Goal: Find specific page/section: Find specific page/section

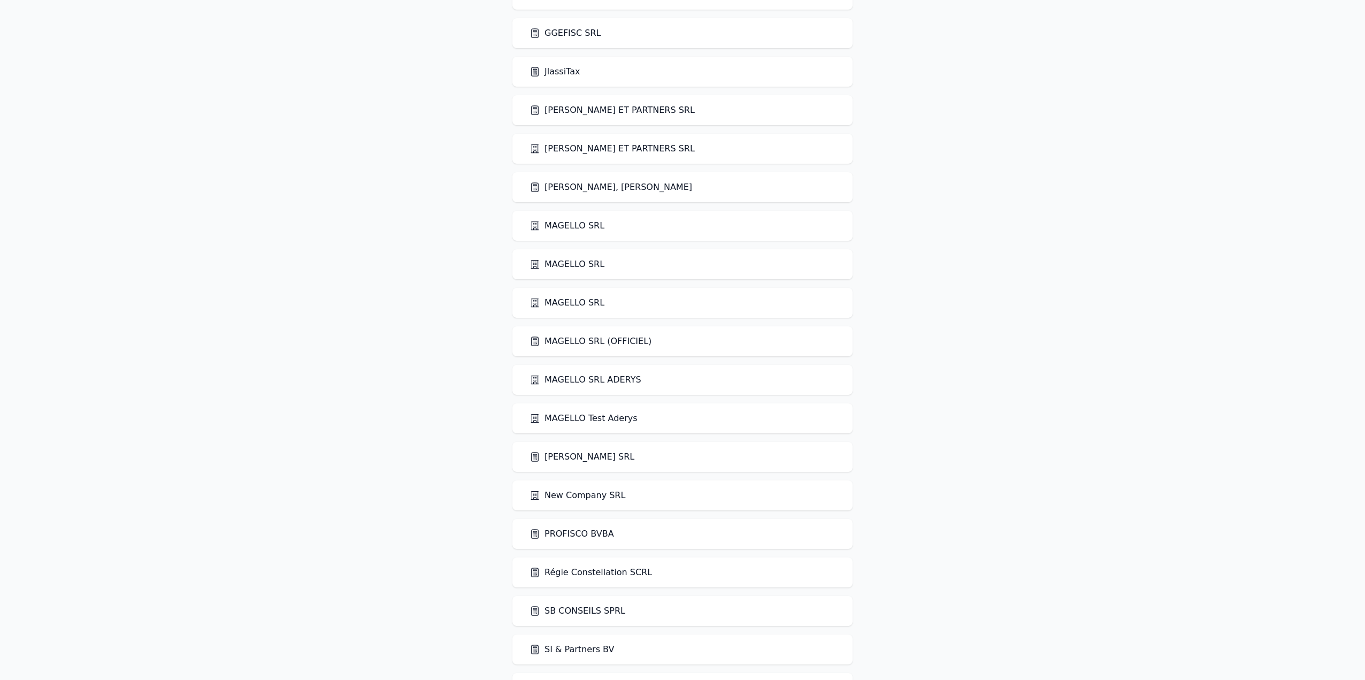
scroll to position [1034, 0]
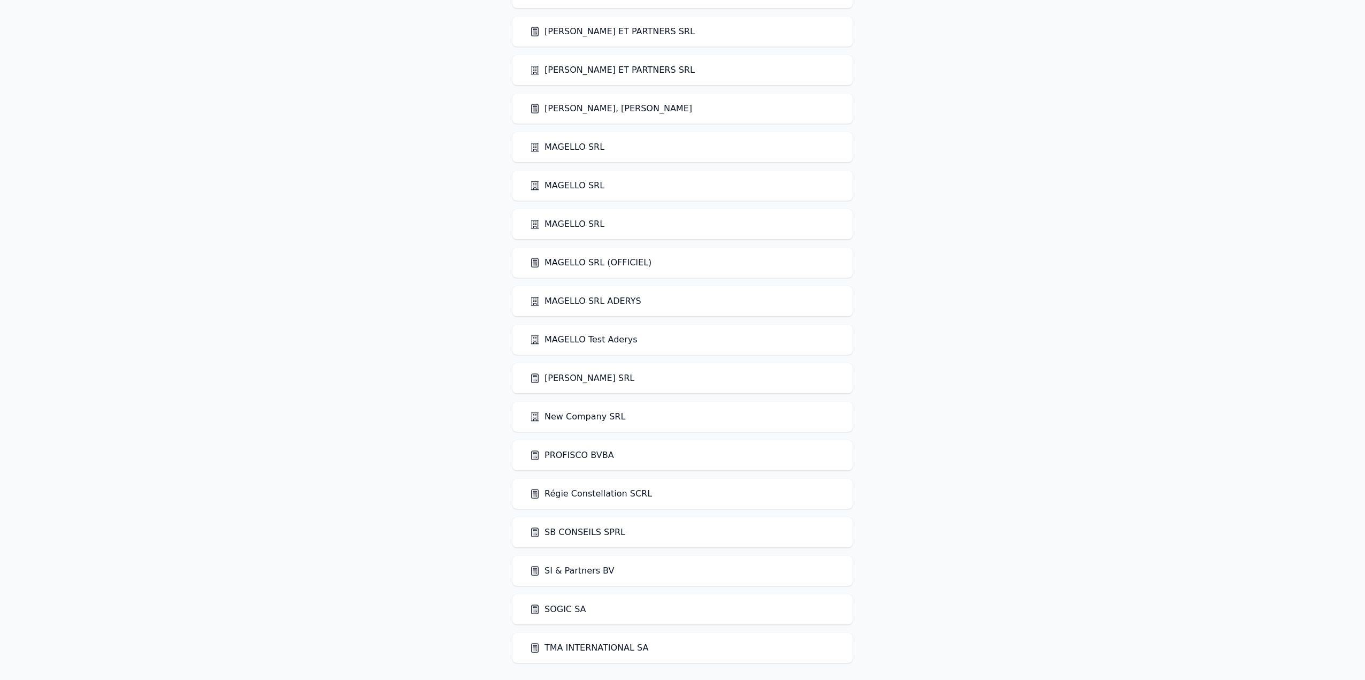
click at [604, 649] on link "TMA INTERNATIONAL SA" at bounding box center [588, 647] width 119 height 13
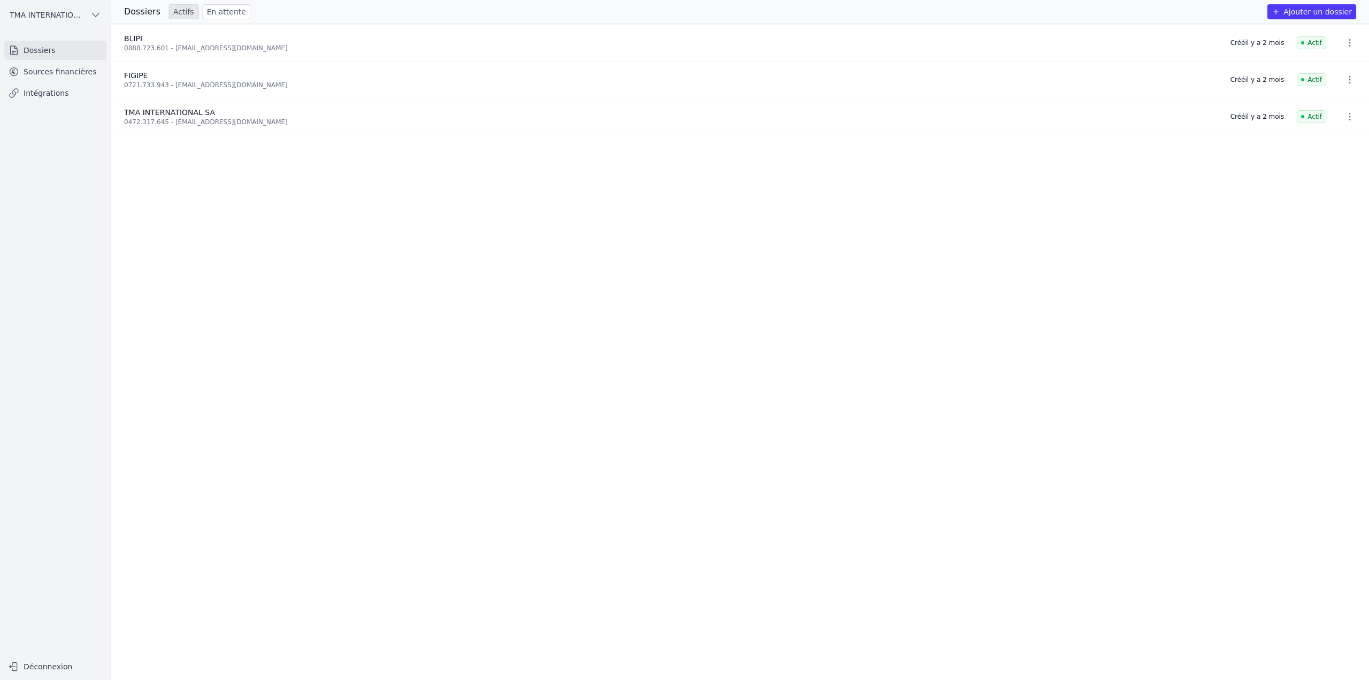
click at [28, 72] on link "Sources financières" at bounding box center [55, 71] width 102 height 19
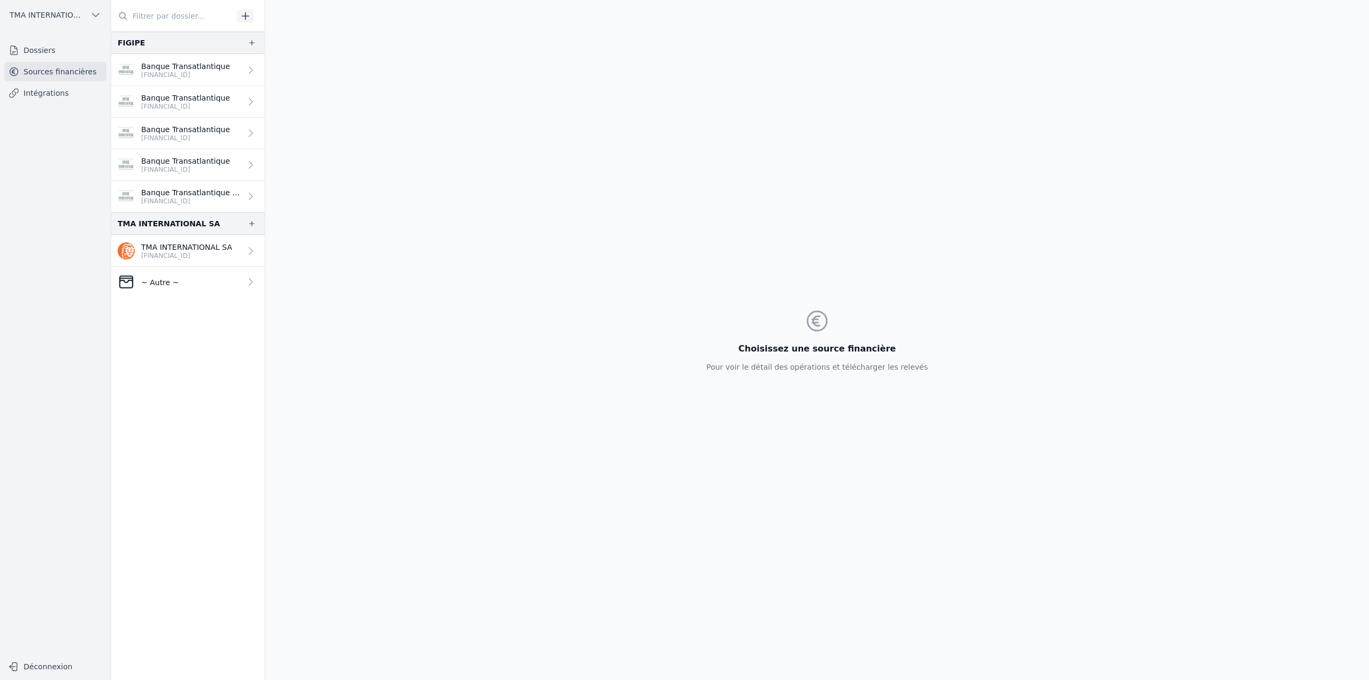
click at [182, 253] on p "BE64 3101 8021 2952" at bounding box center [186, 255] width 91 height 9
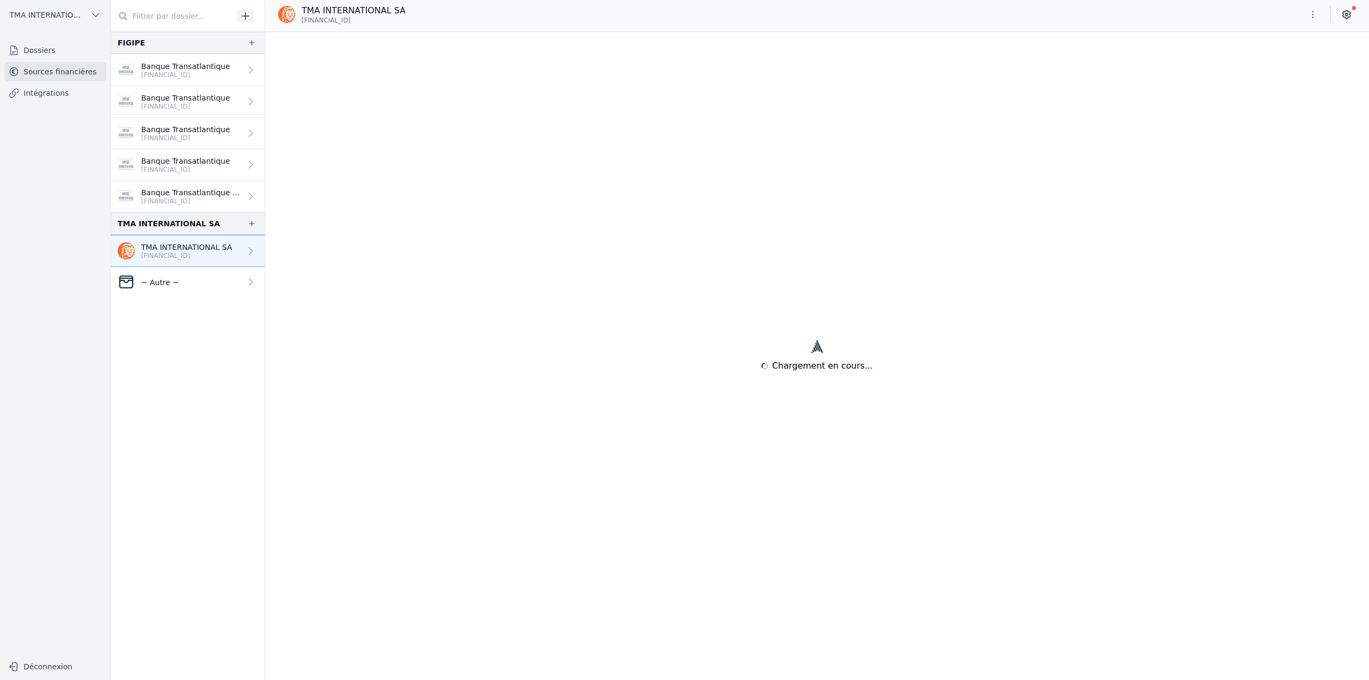
click at [1319, 14] on button "button" at bounding box center [1312, 14] width 21 height 17
click at [1296, 98] on button "Supprimer" at bounding box center [1287, 96] width 77 height 19
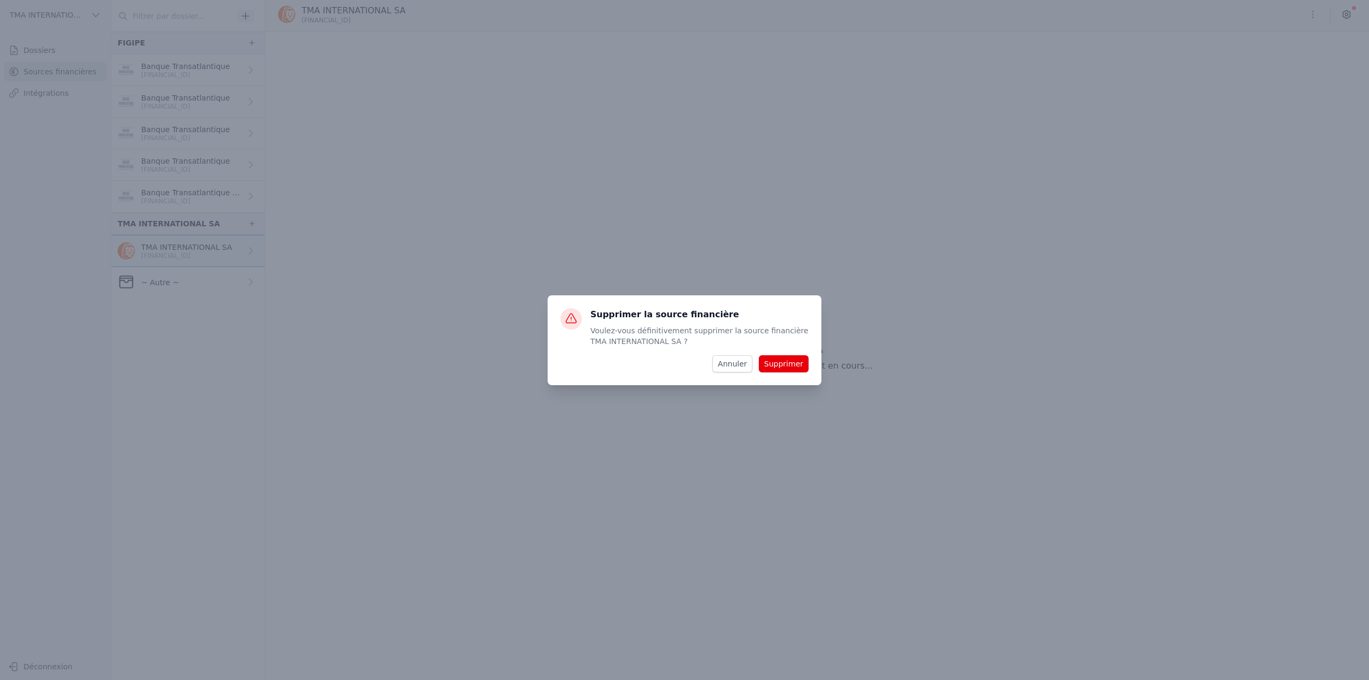
click at [796, 365] on button "Supprimer" at bounding box center [784, 363] width 50 height 17
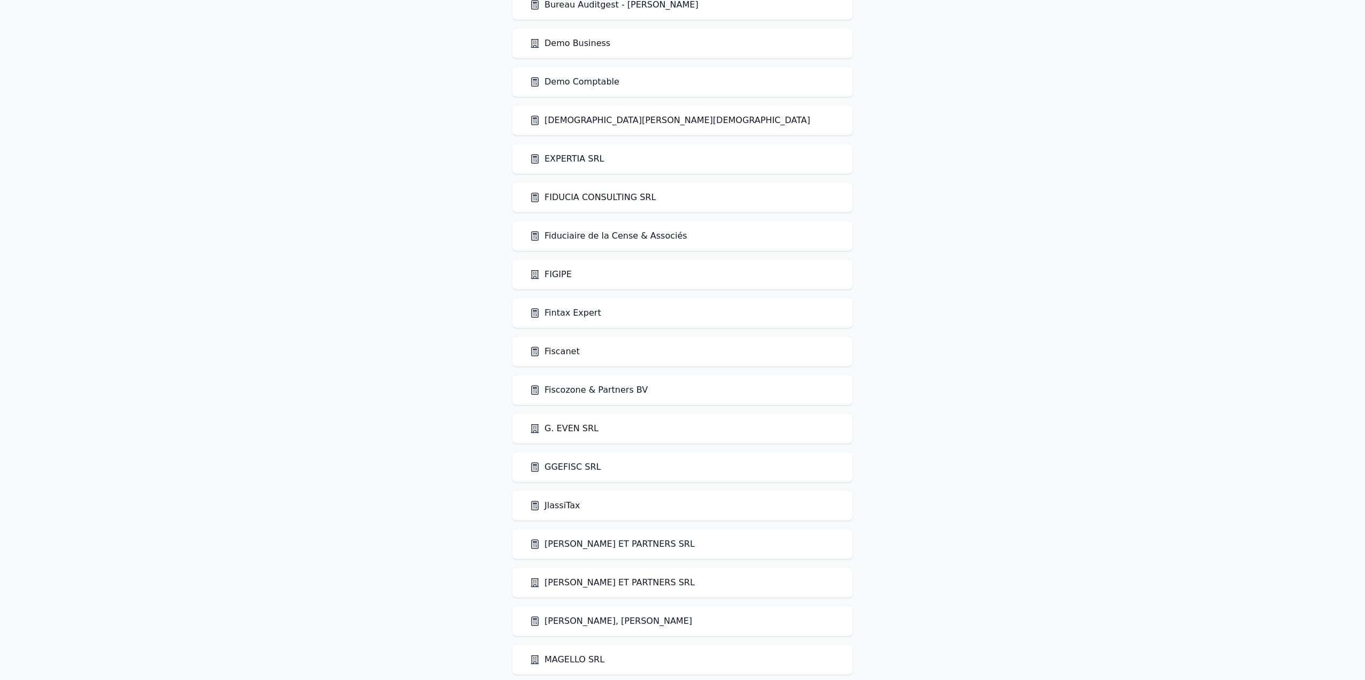
scroll to position [552, 0]
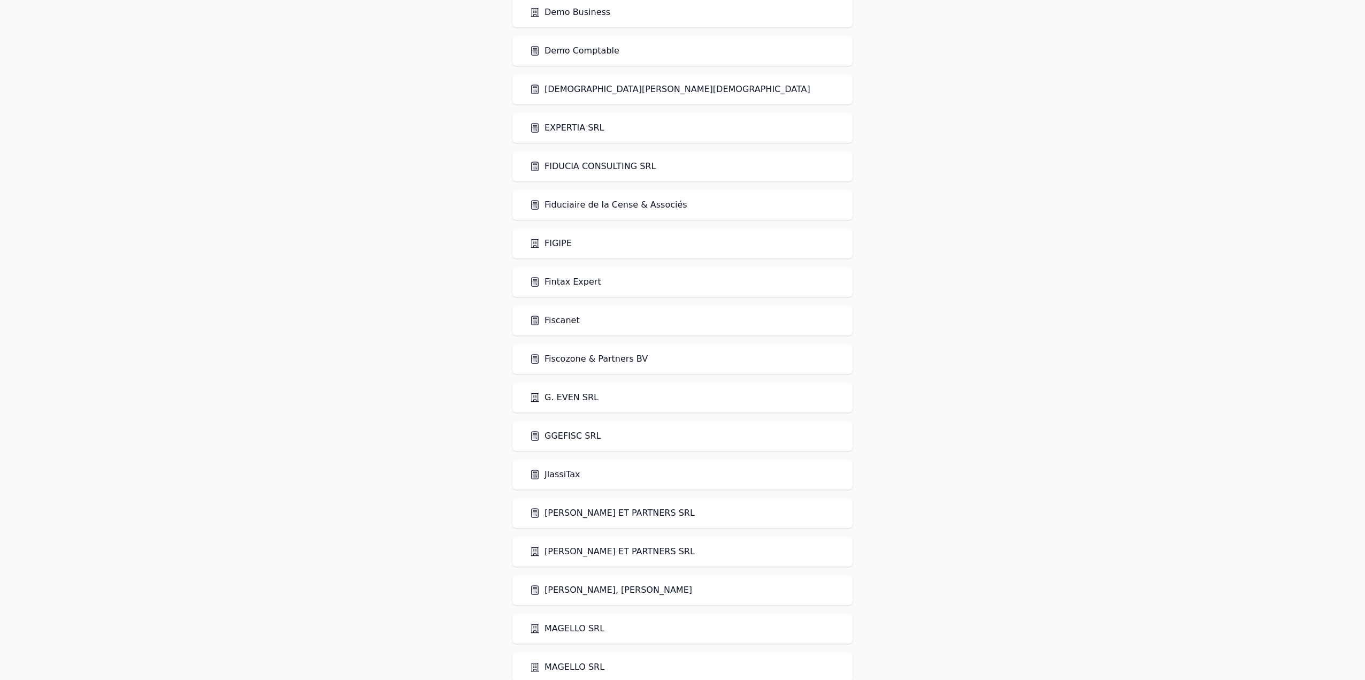
click at [563, 323] on link "Fiscanet" at bounding box center [554, 320] width 50 height 13
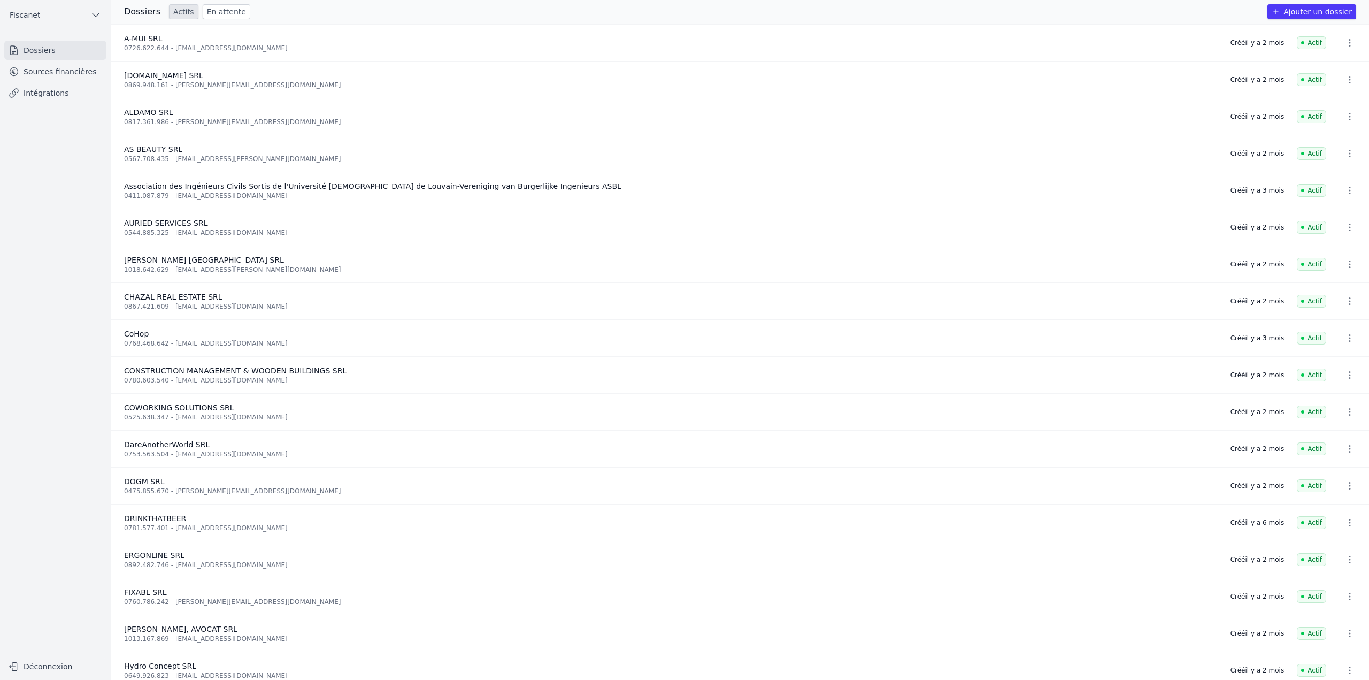
click at [58, 76] on link "Sources financières" at bounding box center [55, 71] width 102 height 19
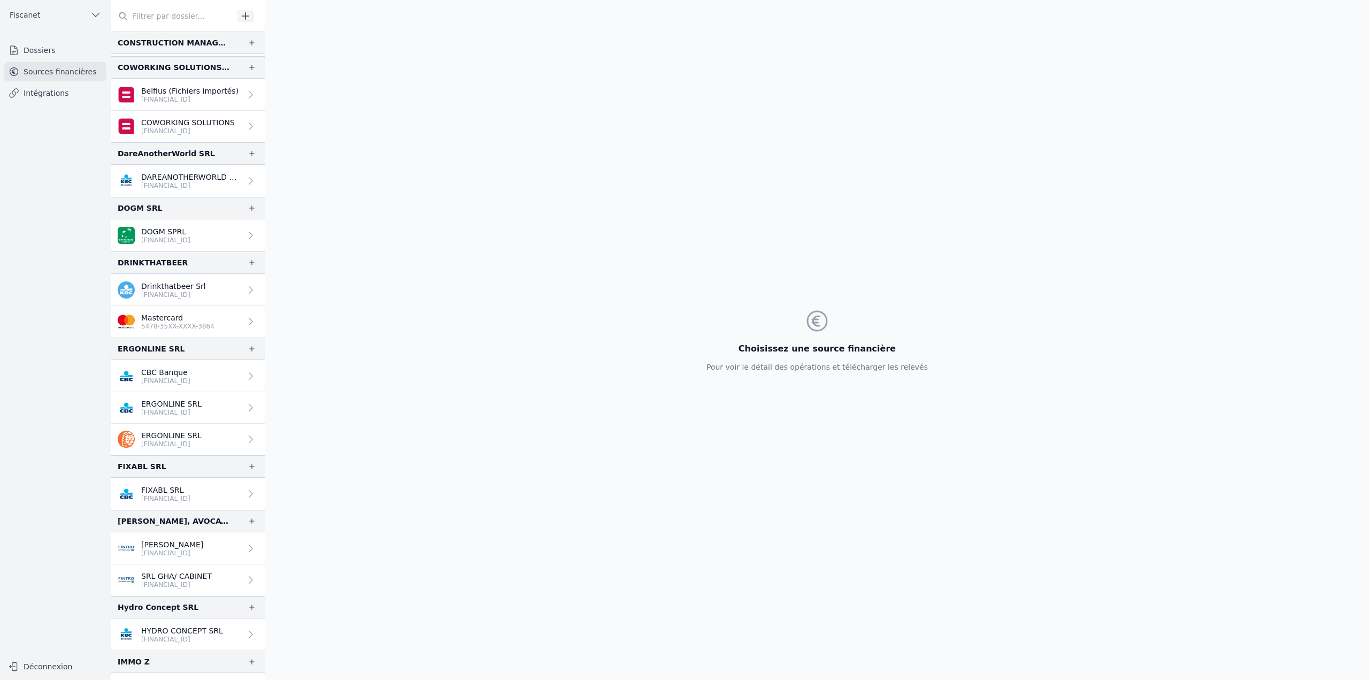
scroll to position [588, 0]
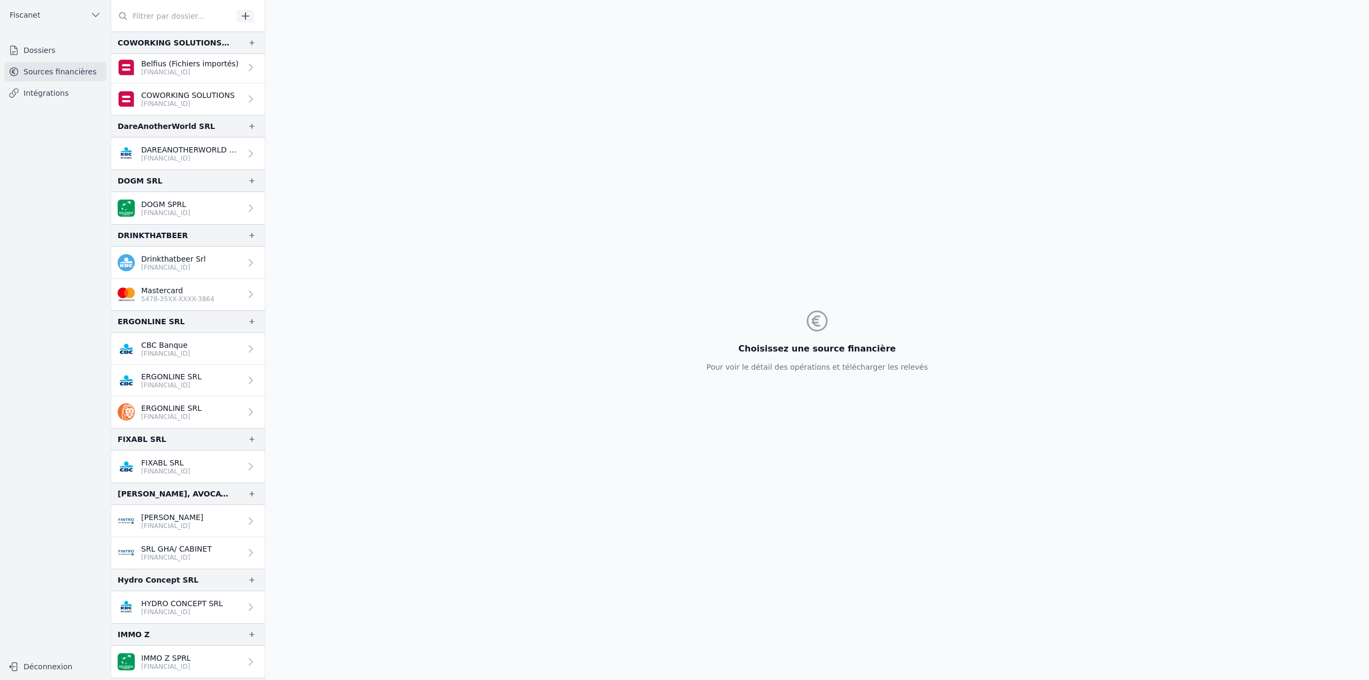
click at [194, 295] on p "5478-35XX-XXXX-3864" at bounding box center [177, 299] width 73 height 9
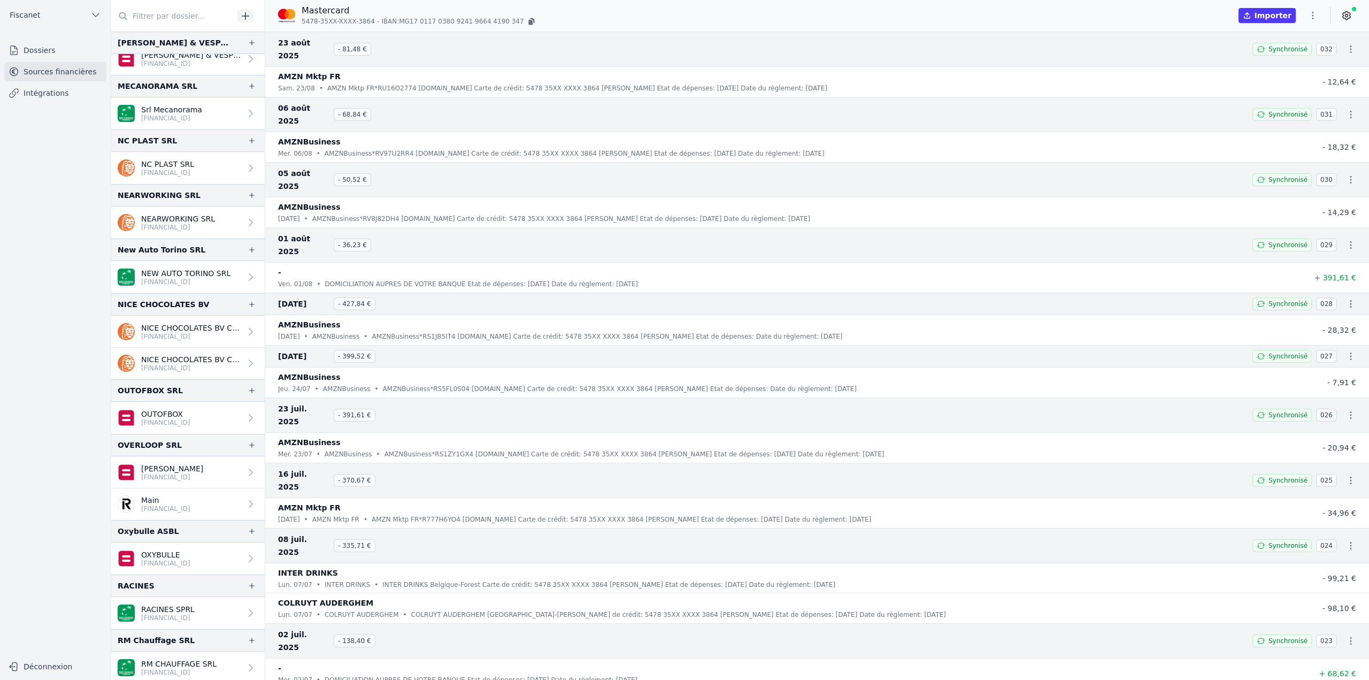
scroll to position [1337, 0]
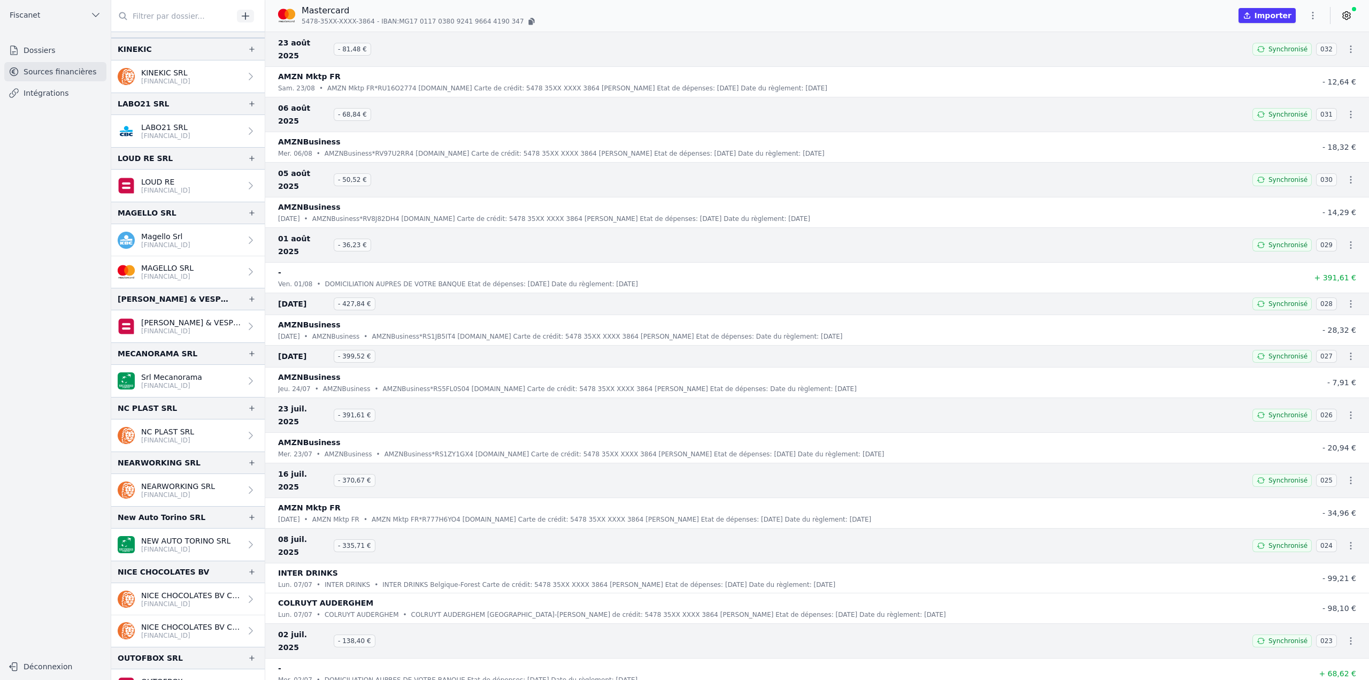
click at [141, 16] on input "text" at bounding box center [172, 15] width 122 height 19
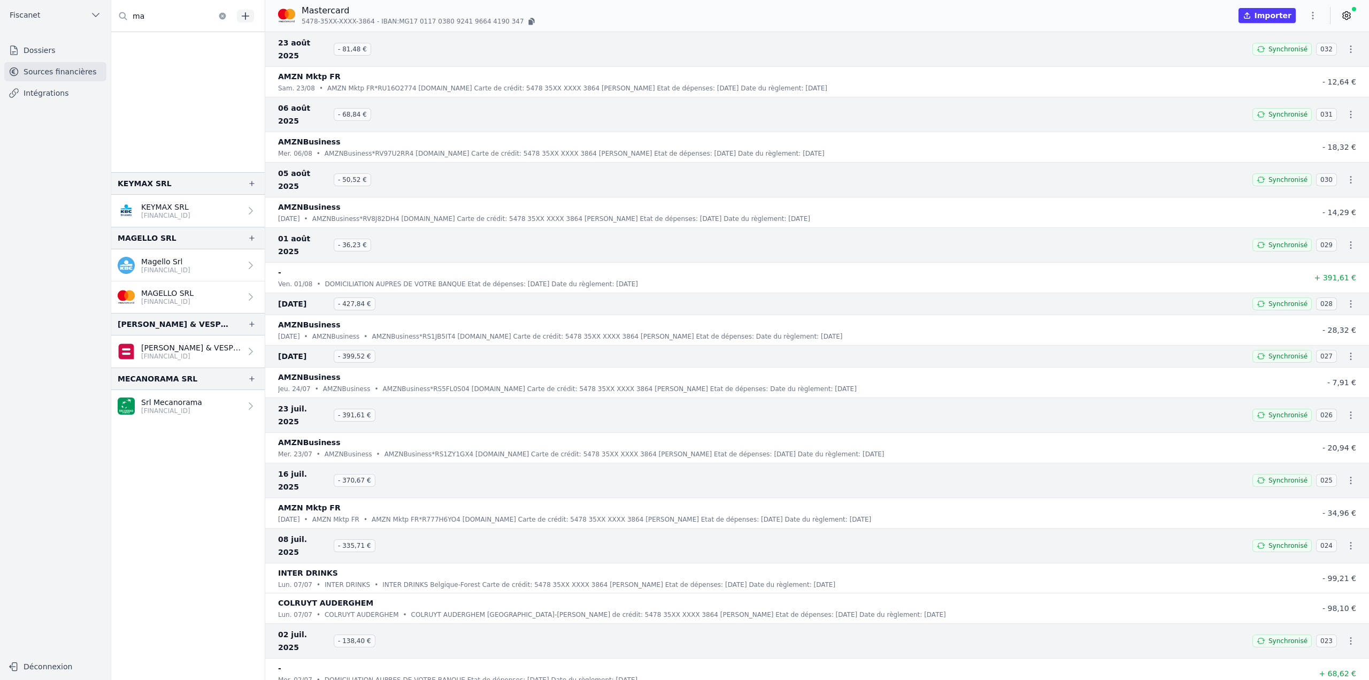
scroll to position [0, 0]
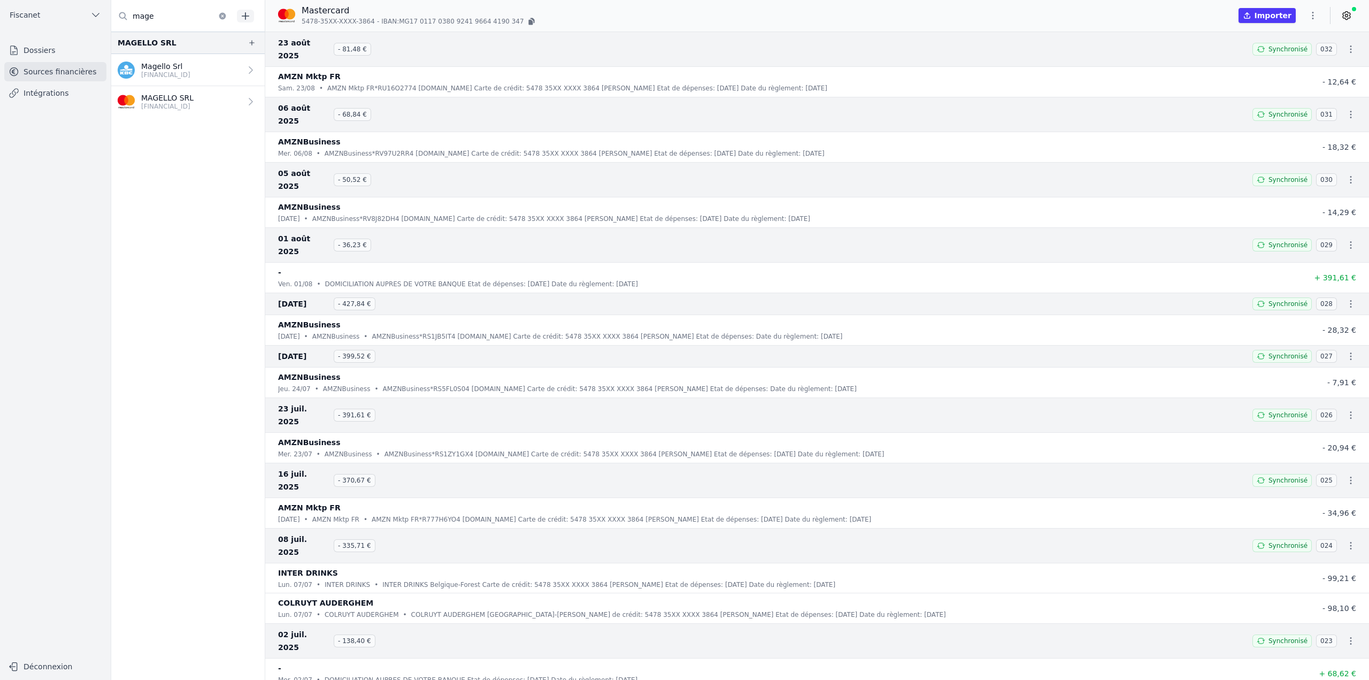
type input "mage"
click at [194, 110] on p "[FINANCIAL_ID]" at bounding box center [167, 106] width 52 height 9
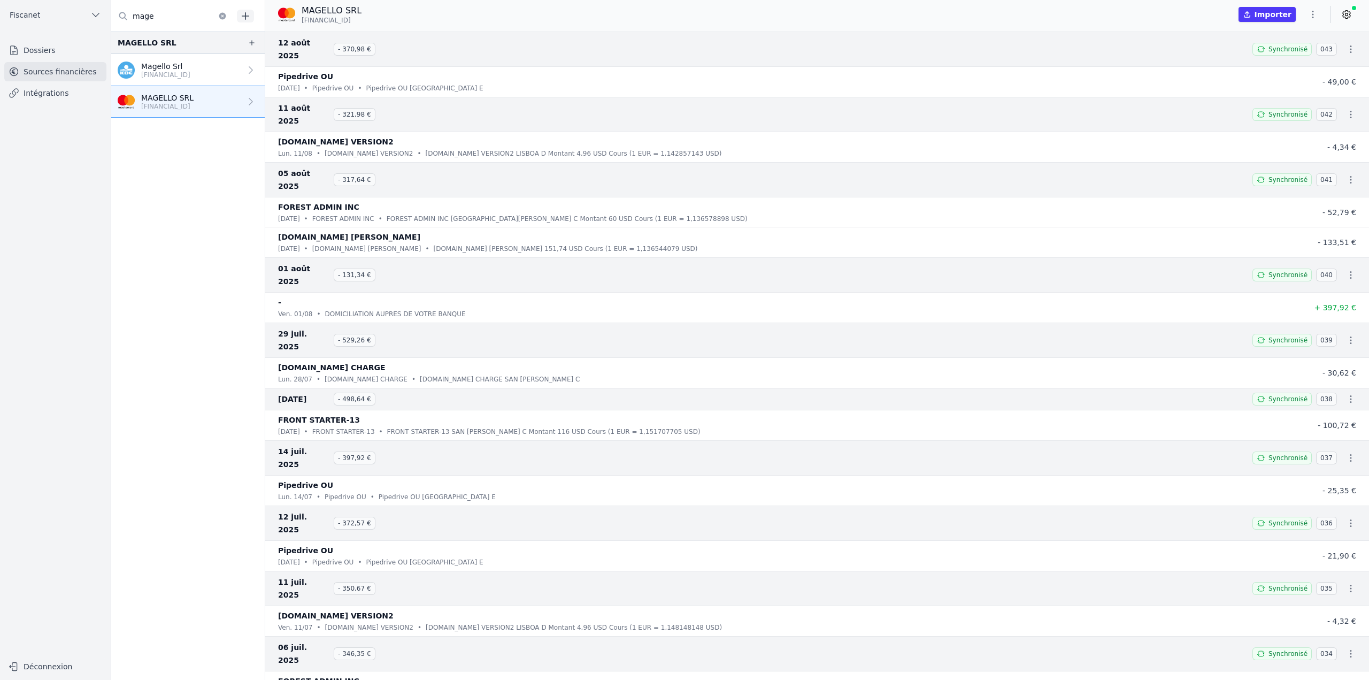
click at [195, 81] on link "Magello Srl [FINANCIAL_ID]" at bounding box center [188, 70] width 154 height 32
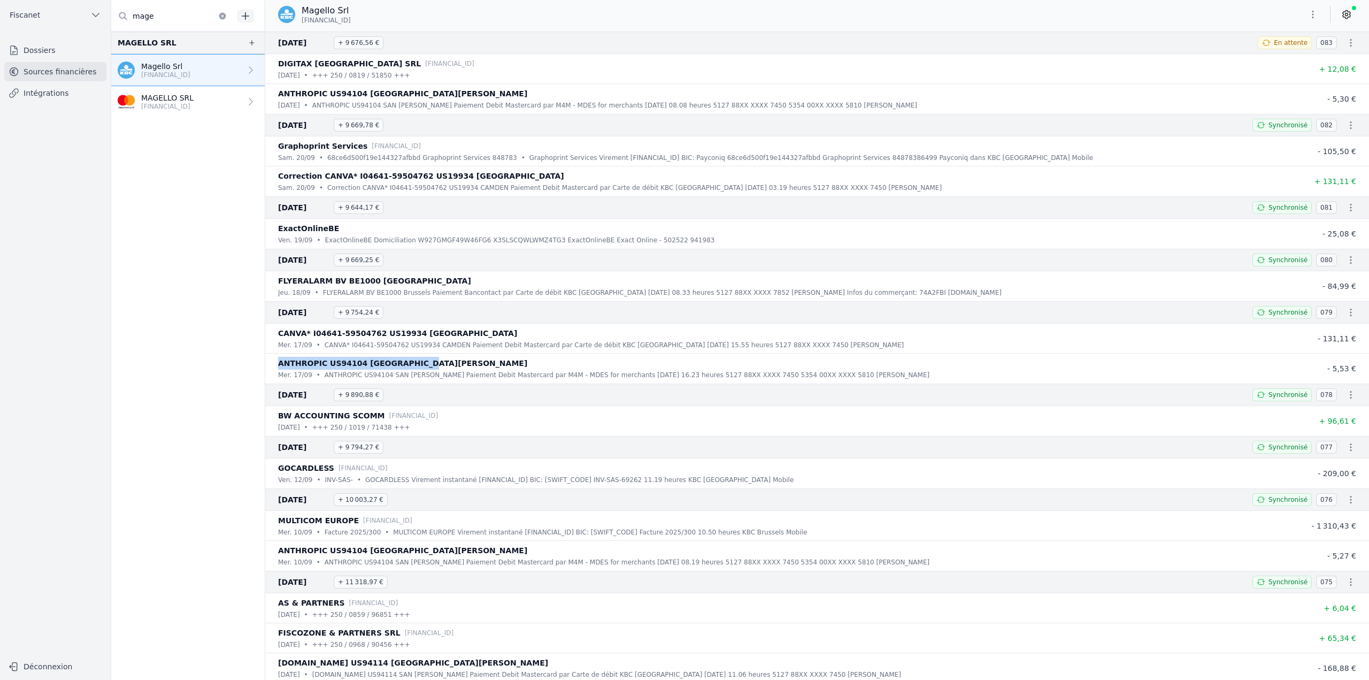
drag, startPoint x: 278, startPoint y: 366, endPoint x: 426, endPoint y: 367, distance: 147.6
click at [426, 367] on div "ANTHROPIC US94104 [GEOGRAPHIC_DATA][PERSON_NAME]" at bounding box center [785, 363] width 1014 height 13
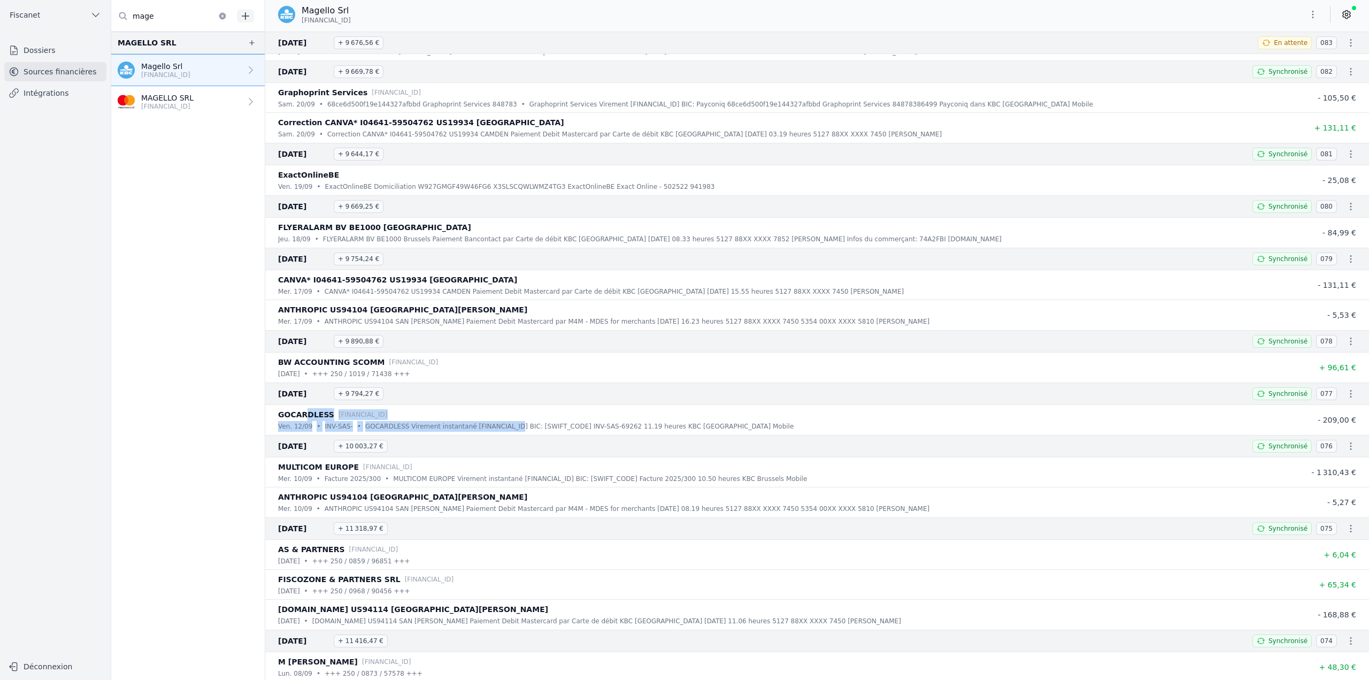
drag, startPoint x: 306, startPoint y: 414, endPoint x: 507, endPoint y: 427, distance: 201.5
click at [507, 427] on div "GOCARDLESS [FINANCIAL_ID] [DATE] • INV-SAS- • GOCARDLESS Virement instantané [F…" at bounding box center [785, 420] width 1014 height 24
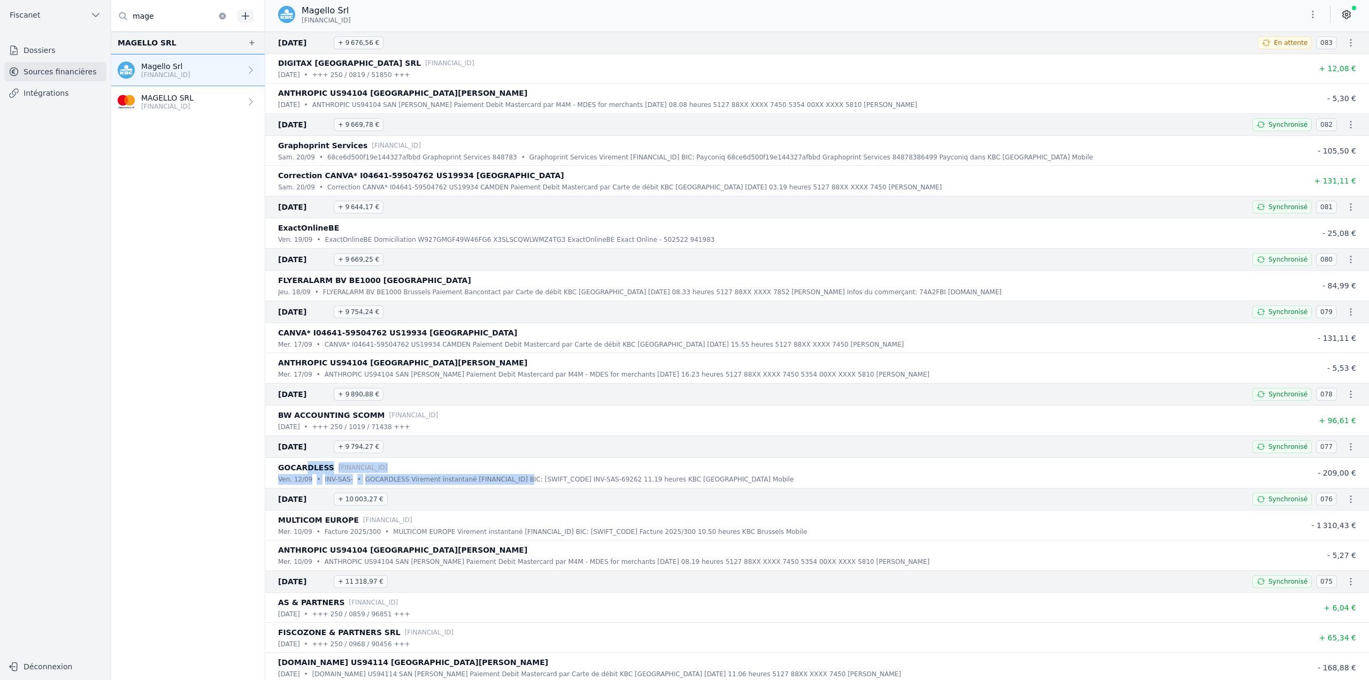
scroll to position [0, 0]
drag, startPoint x: 475, startPoint y: 346, endPoint x: 543, endPoint y: 350, distance: 67.5
click at [543, 350] on p "CANVA* I04641-59504762 US19934 CAMDEN Paiement Debit Mastercard par Carte de dé…" at bounding box center [614, 345] width 579 height 11
click at [182, 101] on p "MAGELLO SRL" at bounding box center [167, 98] width 52 height 11
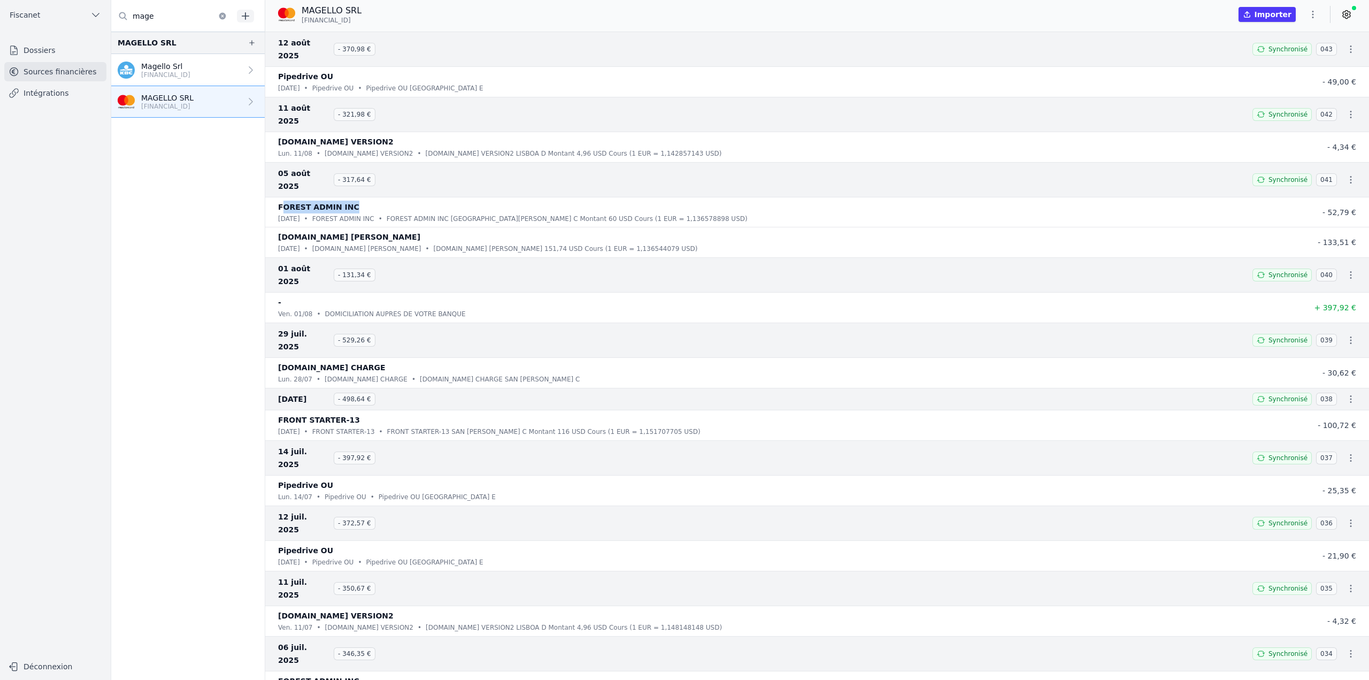
drag, startPoint x: 284, startPoint y: 166, endPoint x: 363, endPoint y: 172, distance: 78.8
click at [363, 201] on div "FOREST ADMIN INC" at bounding box center [785, 207] width 1014 height 13
drag, startPoint x: 1316, startPoint y: 202, endPoint x: 1363, endPoint y: 207, distance: 47.9
click at [1363, 227] on li "[DOMAIN_NAME] [PERSON_NAME] [DATE] • [DOMAIN_NAME] BILL • [DOMAIN_NAME] [PERSON…" at bounding box center [817, 242] width 1104 height 30
click at [1323, 238] on span "- 133,51 €" at bounding box center [1337, 242] width 39 height 9
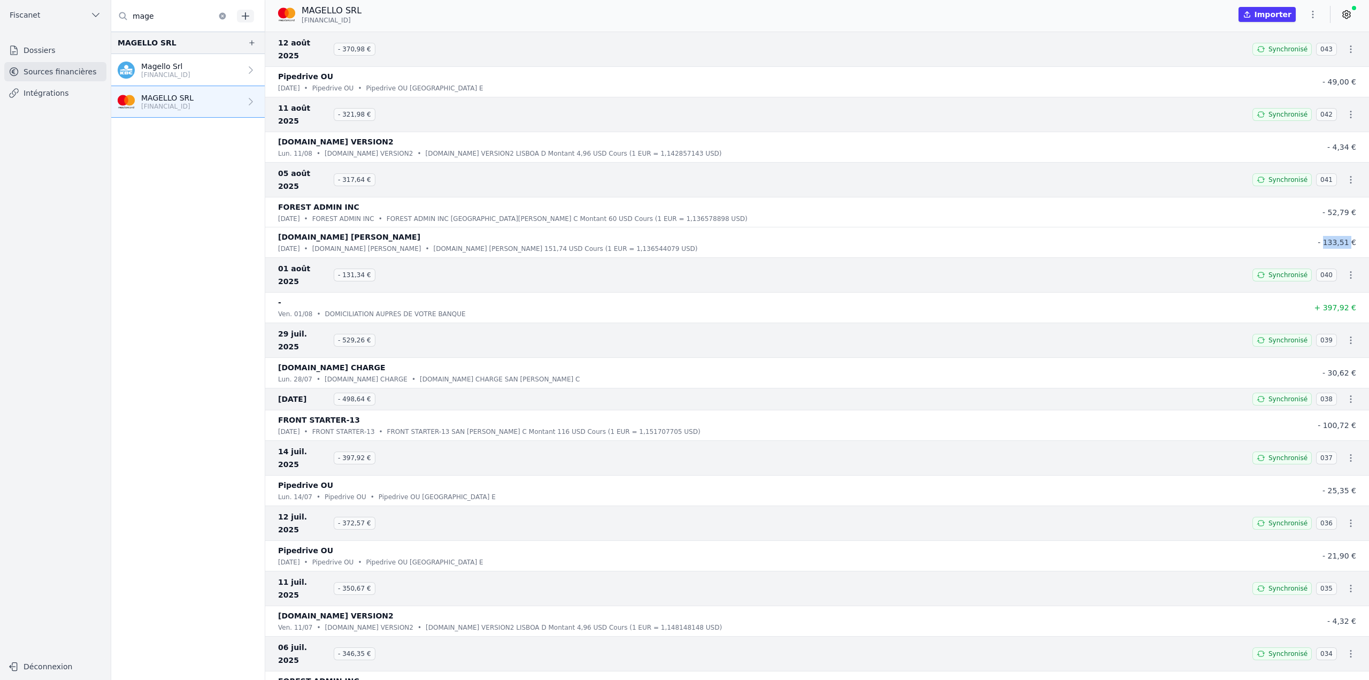
click at [1323, 238] on span "- 133,51 €" at bounding box center [1337, 242] width 39 height 9
click at [190, 78] on p "[FINANCIAL_ID]" at bounding box center [165, 75] width 49 height 9
